Goal: Obtain resource: Download file/media

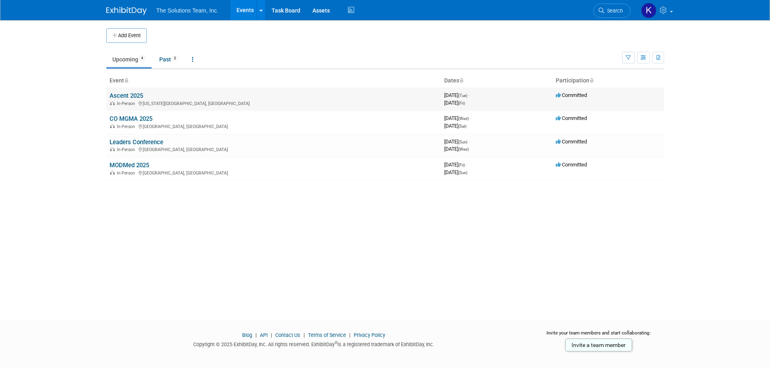
click at [124, 91] on td "Ascent 2025 In-Person [US_STATE][GEOGRAPHIC_DATA], [GEOGRAPHIC_DATA]" at bounding box center [273, 99] width 335 height 23
click at [121, 95] on link "Ascent 2025" at bounding box center [127, 95] width 34 height 7
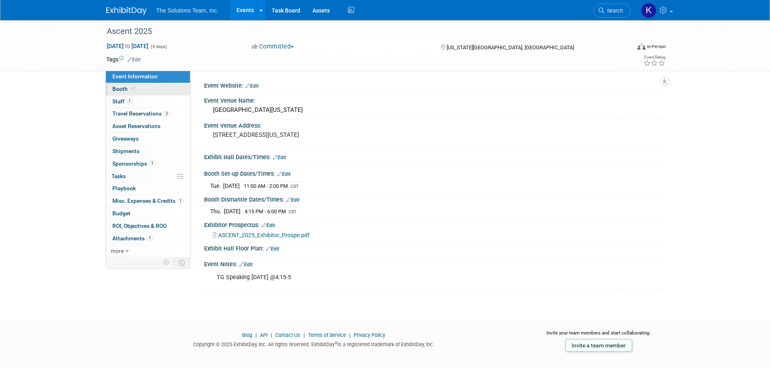
click at [144, 89] on link "Booth" at bounding box center [148, 89] width 84 height 12
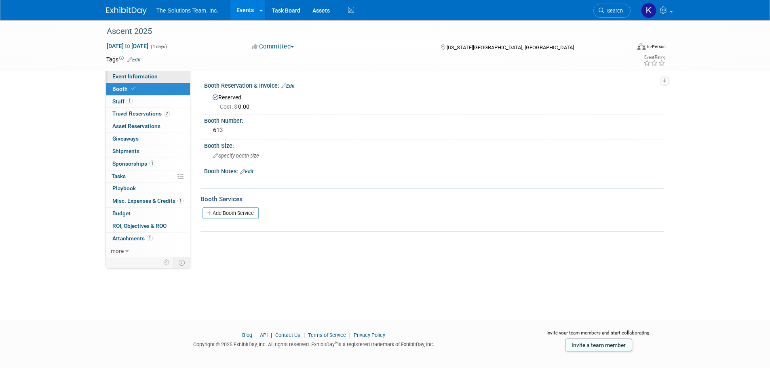
click at [133, 78] on span "Event Information" at bounding box center [134, 76] width 45 height 6
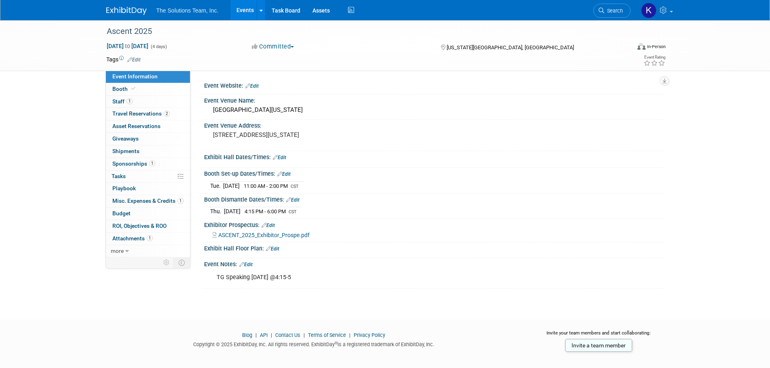
click at [276, 232] on span "ASCENT_2025_Exhibitor_Prospe.pdf" at bounding box center [263, 235] width 91 height 6
